Goal: Transaction & Acquisition: Purchase product/service

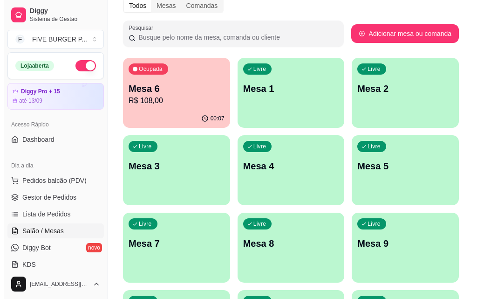
scroll to position [140, 0]
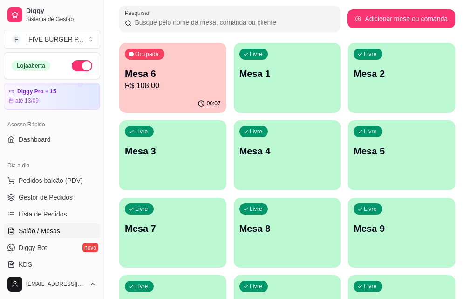
click at [151, 89] on p "R$ 108,00" at bounding box center [173, 85] width 96 height 11
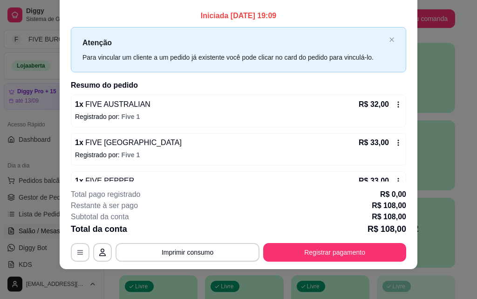
scroll to position [64, 0]
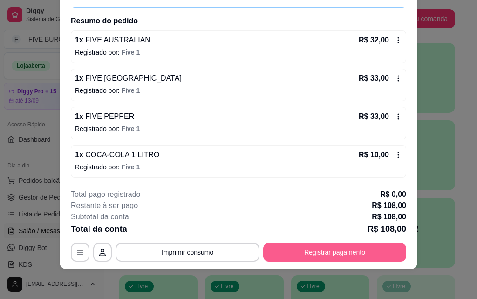
click at [352, 255] on button "Registrar pagamento" at bounding box center [334, 252] width 143 height 19
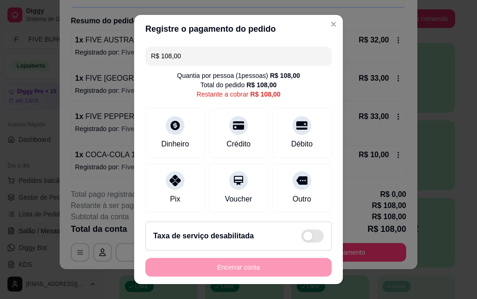
drag, startPoint x: 202, startPoint y: 55, endPoint x: 139, endPoint y: 61, distance: 63.6
click at [139, 61] on div "R$ 108,00 Quantia por pessoa ( 1 pessoas) R$ 108,00 Total do pedido R$ 108,00 R…" at bounding box center [238, 128] width 209 height 171
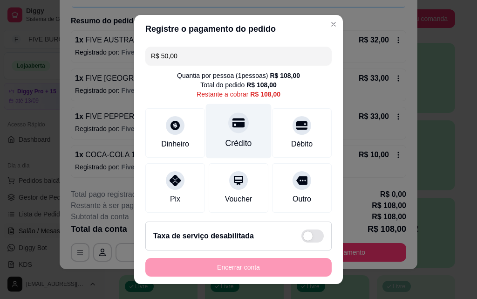
click at [228, 125] on div at bounding box center [238, 122] width 21 height 21
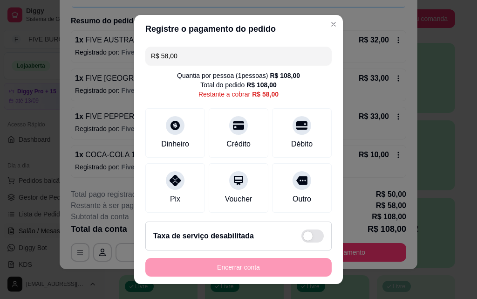
drag, startPoint x: 200, startPoint y: 59, endPoint x: 145, endPoint y: 57, distance: 55.5
click at [145, 57] on div "R$ 58,00" at bounding box center [238, 56] width 187 height 19
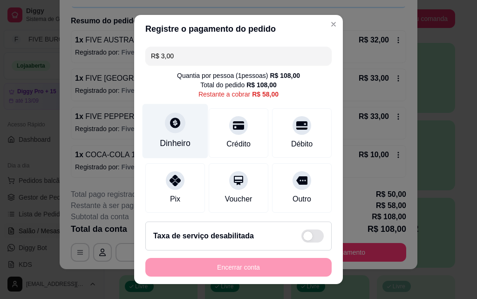
type input "R$ 3,00"
click at [180, 137] on div "Dinheiro" at bounding box center [176, 131] width 66 height 55
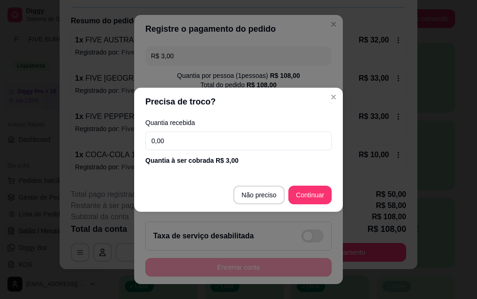
click at [192, 147] on input "0,00" at bounding box center [238, 140] width 187 height 19
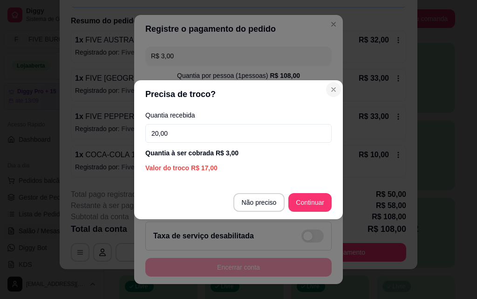
type input "20,00"
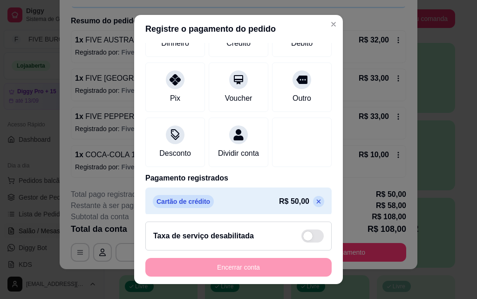
scroll to position [117, 0]
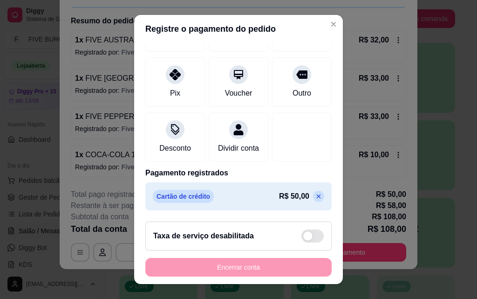
click at [315, 196] on icon at bounding box center [318, 196] width 7 height 7
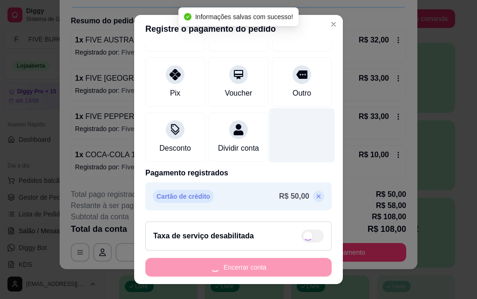
type input "R$ 108,00"
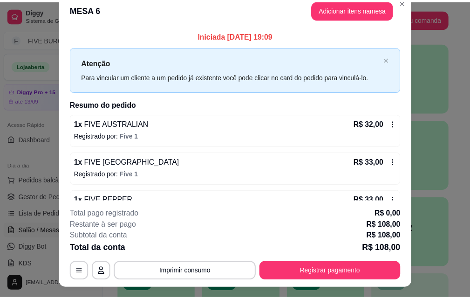
scroll to position [0, 0]
